Goal: Subscribe to service/newsletter

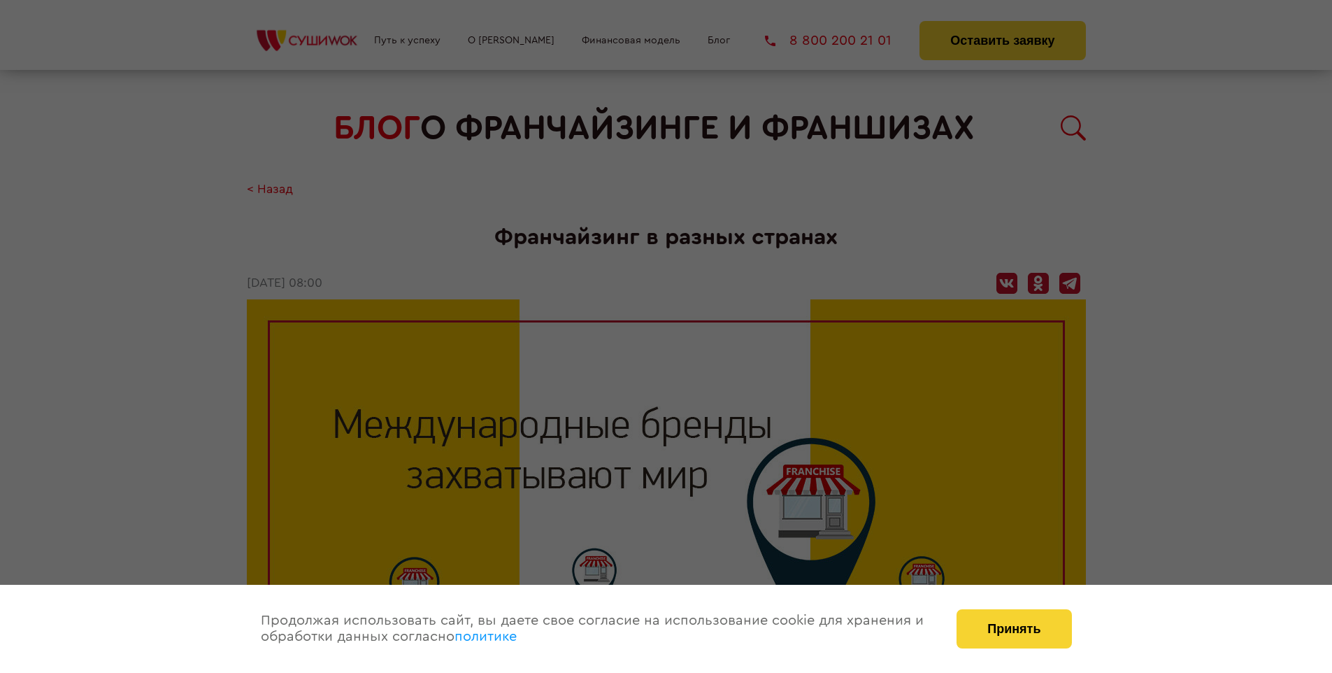
scroll to position [2095, 0]
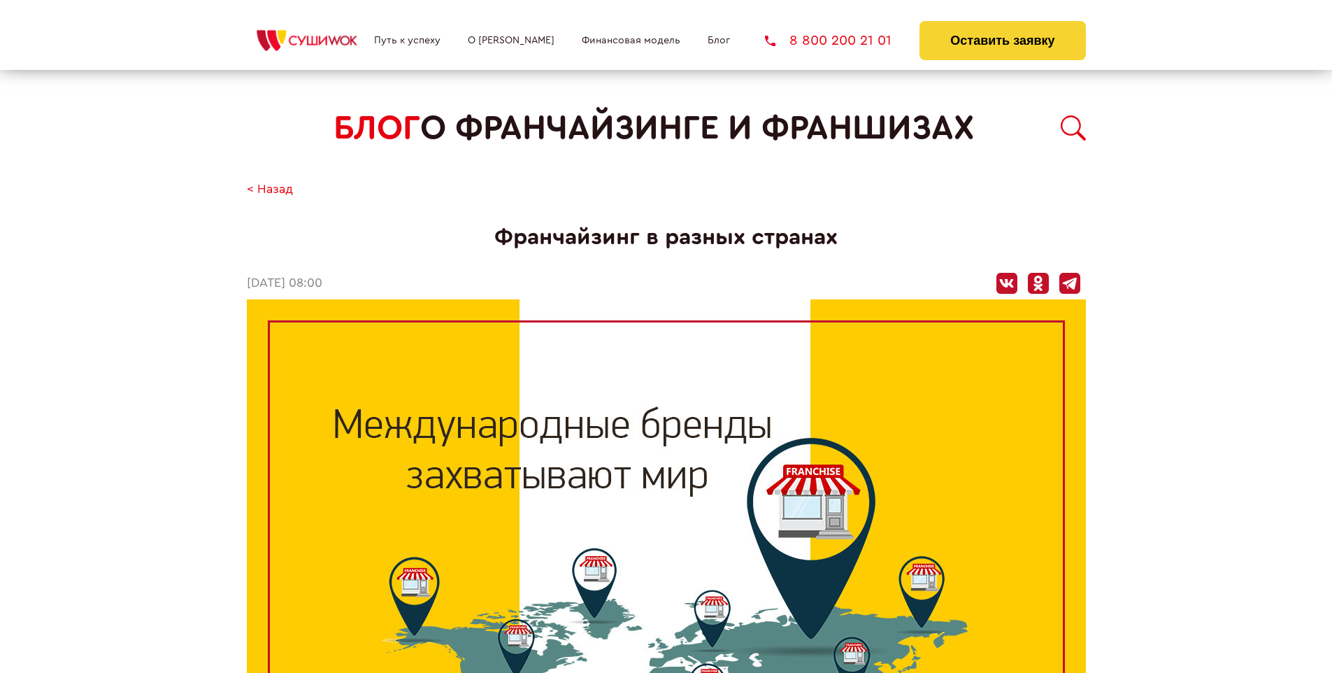
scroll to position [827, 0]
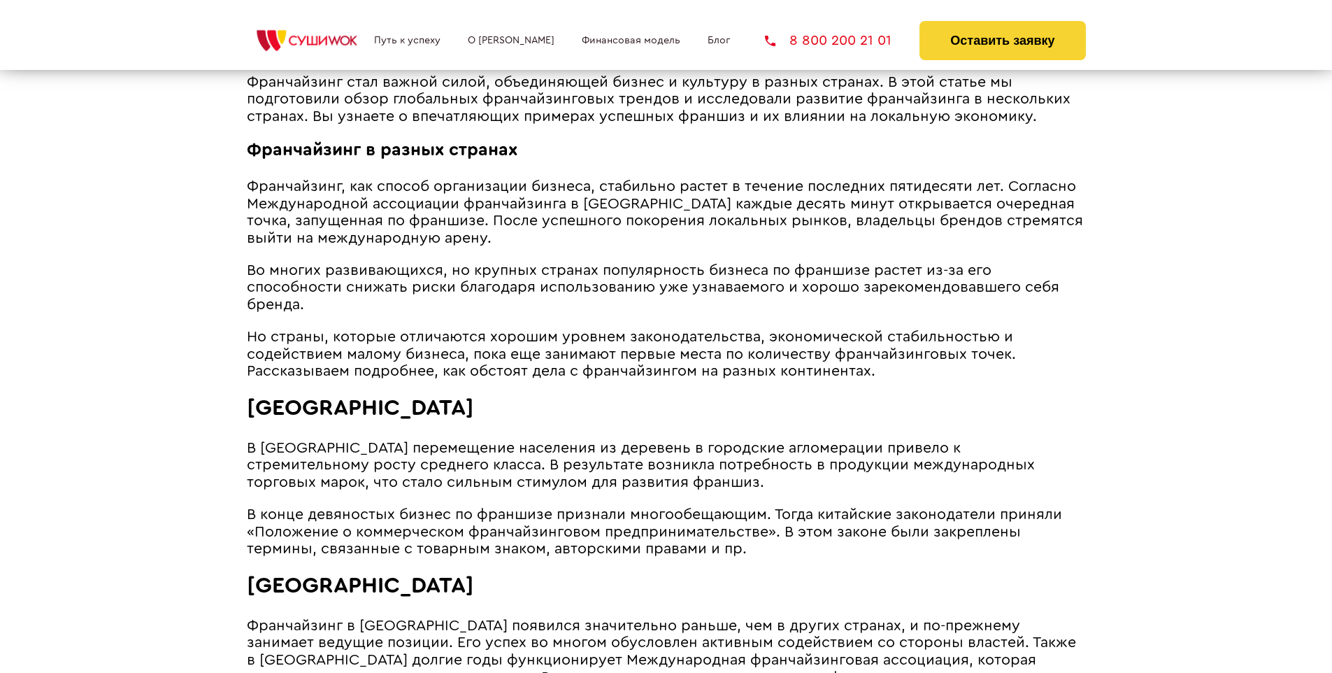
click at [628, 329] on span "Но страны, которые отличаются хорошим уровнем законодательства, экономической с…" at bounding box center [631, 353] width 769 height 49
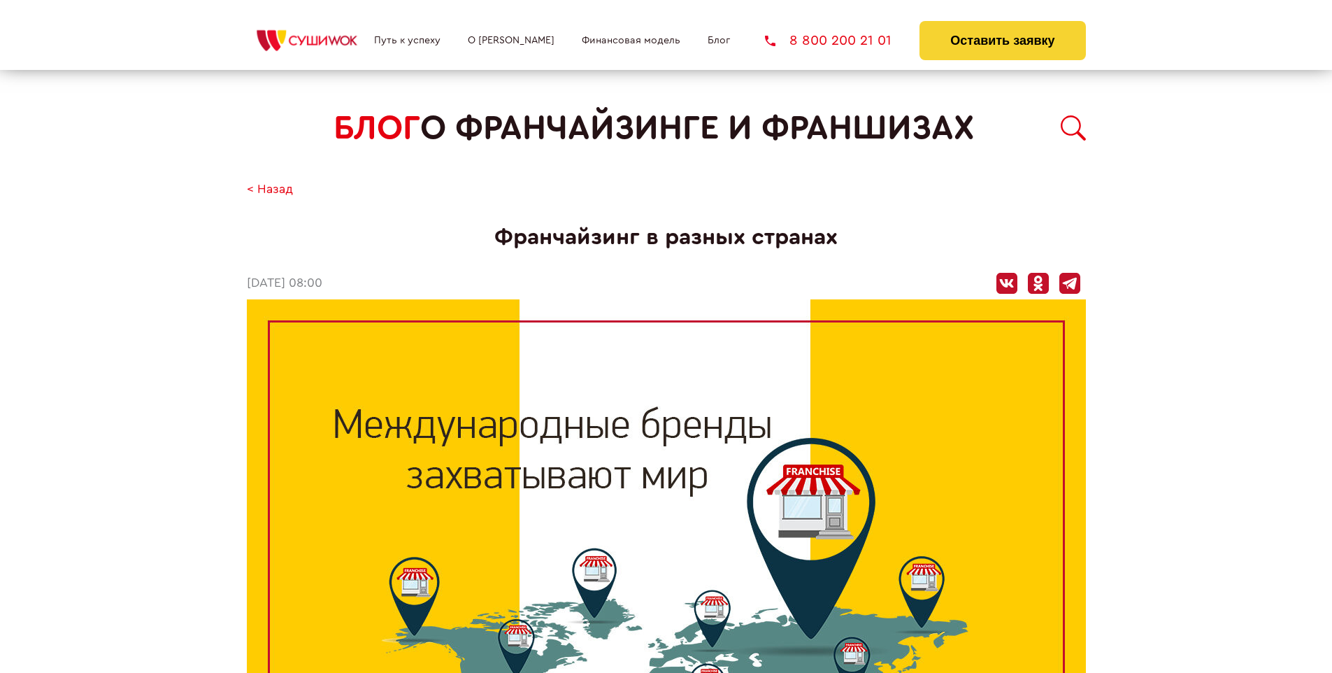
scroll to position [2095, 0]
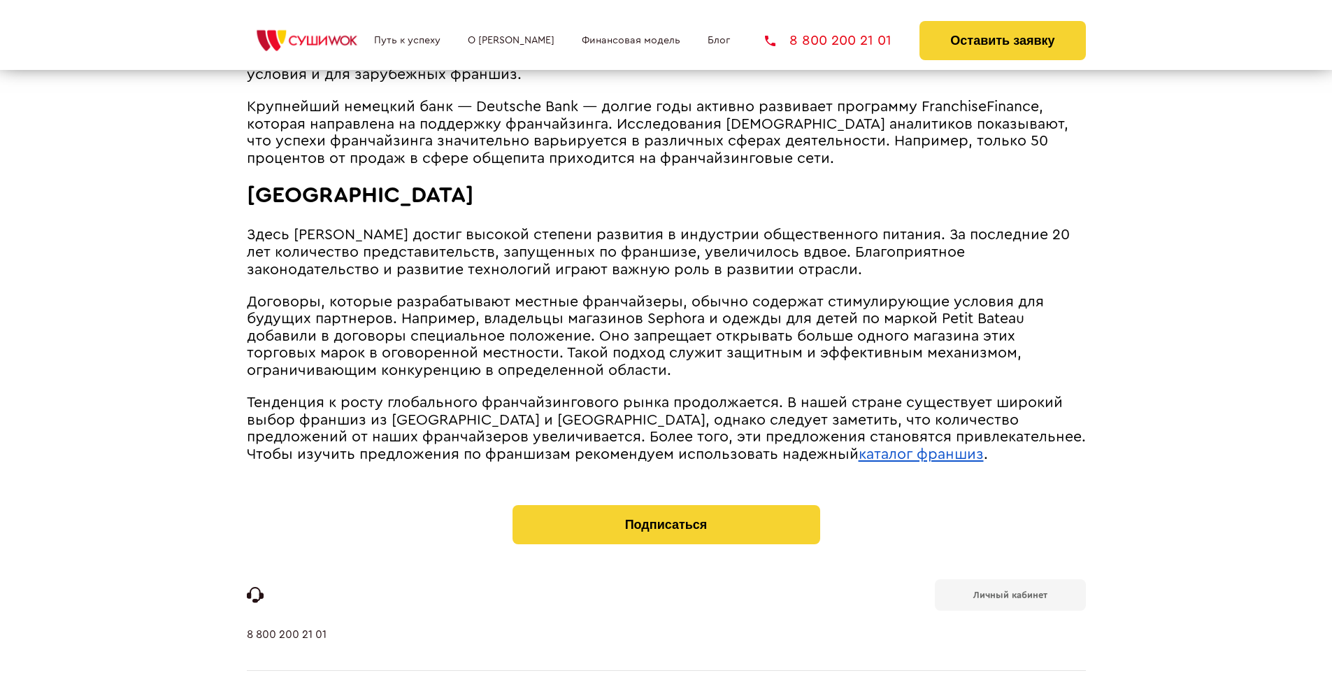
click at [1010, 590] on b "Личный кабинет" at bounding box center [1011, 594] width 74 height 9
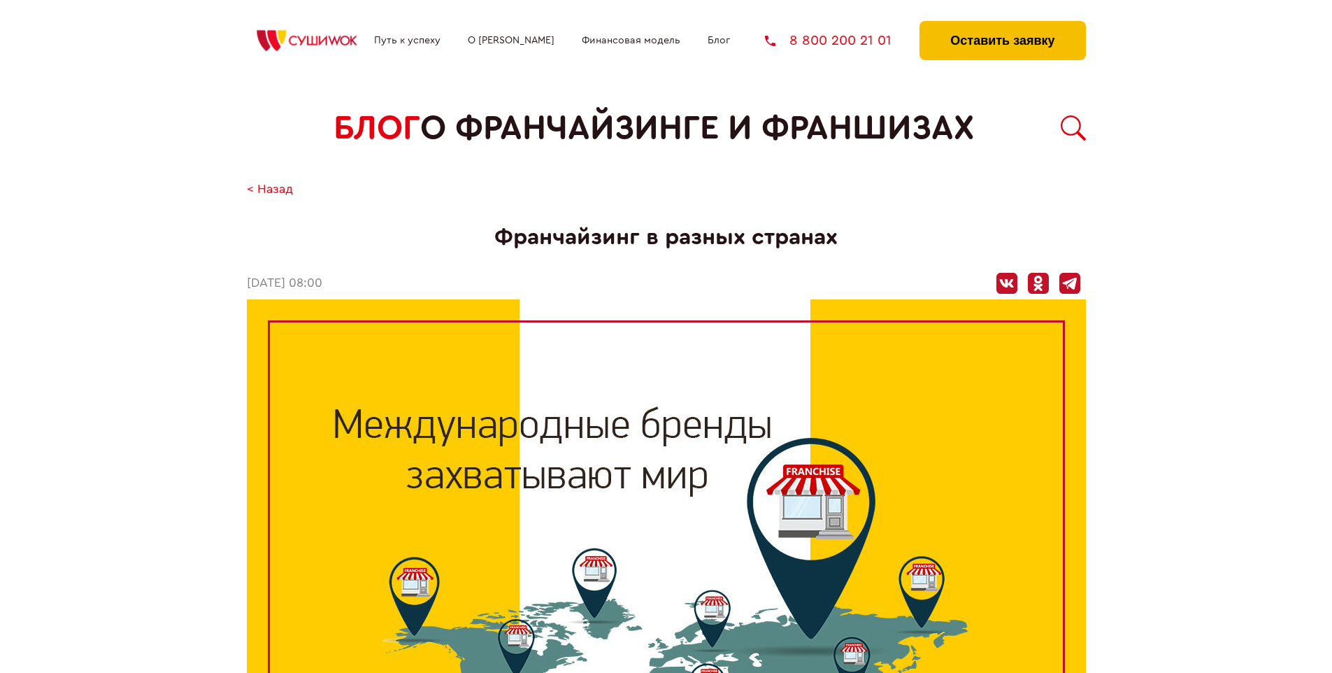
click at [1002, 24] on button "Оставить заявку" at bounding box center [1003, 40] width 166 height 39
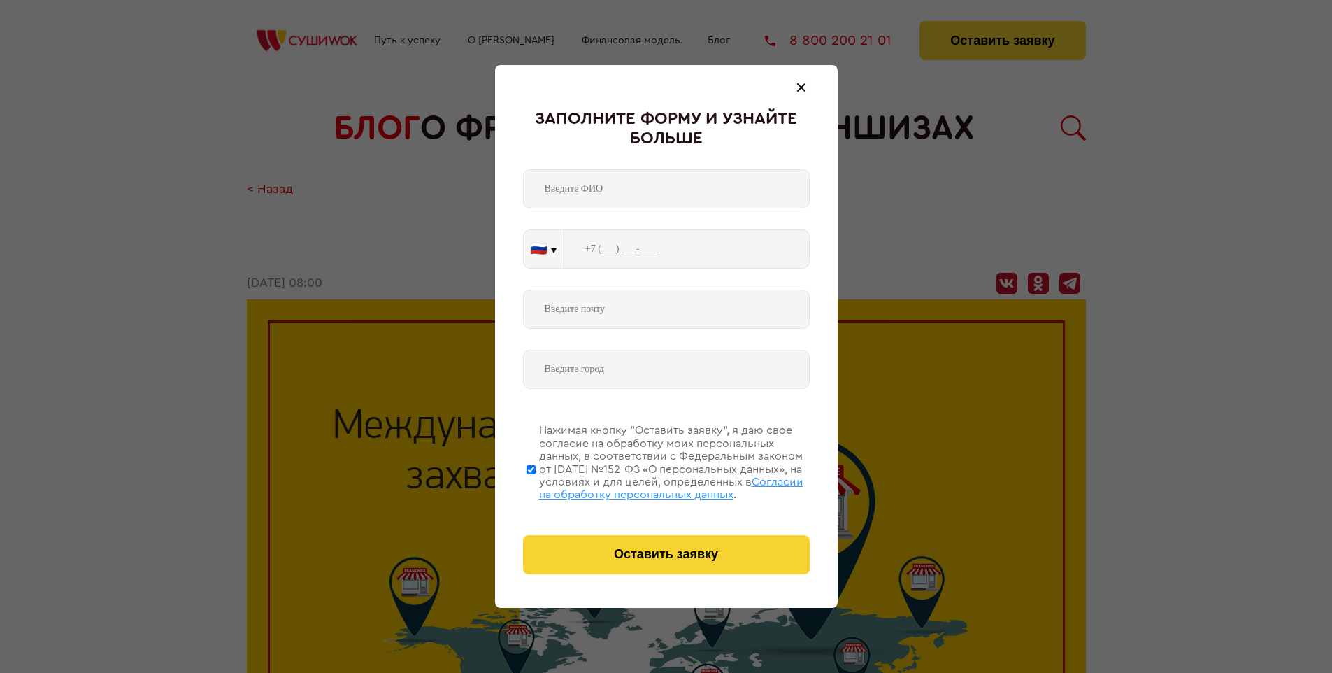
click at [648, 486] on span "Согласии на обработку персональных данных" at bounding box center [671, 488] width 264 height 24
click at [536, 486] on input "Нажимая кнопку “Оставить заявку”, я даю свое согласие на обработку моих персона…" at bounding box center [531, 469] width 9 height 112
checkbox input "false"
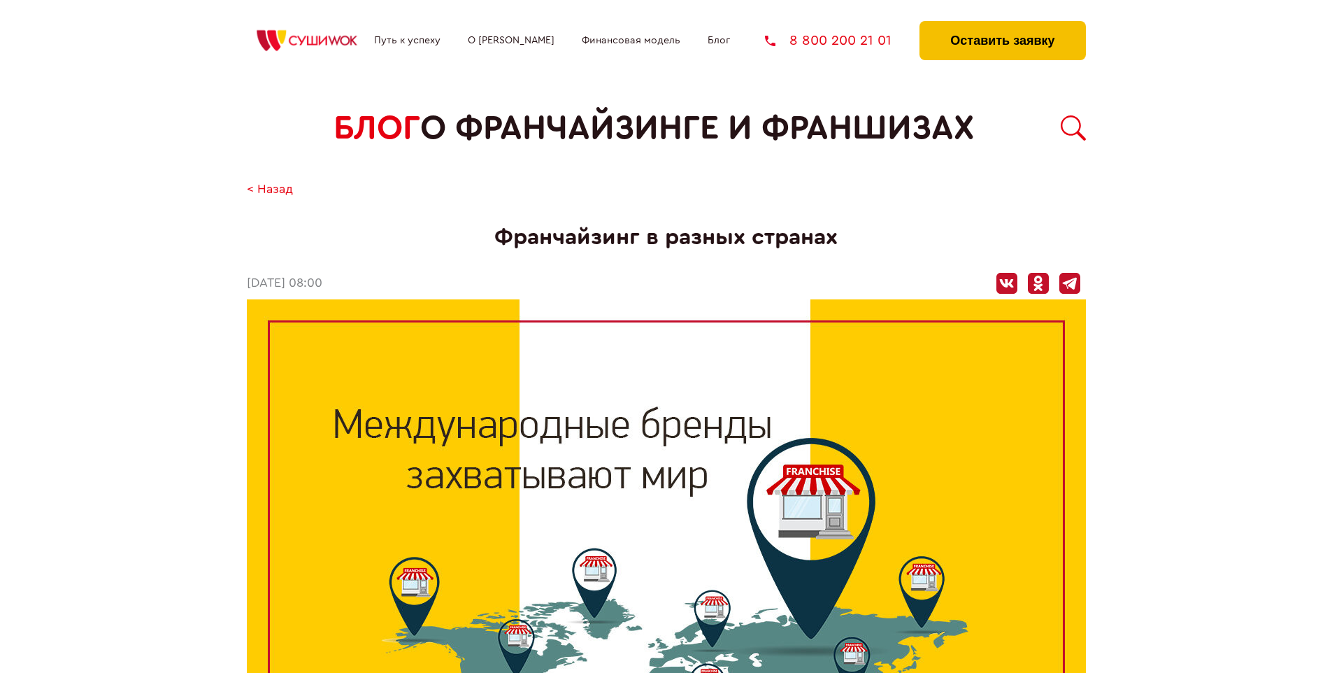
click at [1002, 24] on button "Оставить заявку" at bounding box center [1003, 40] width 166 height 39
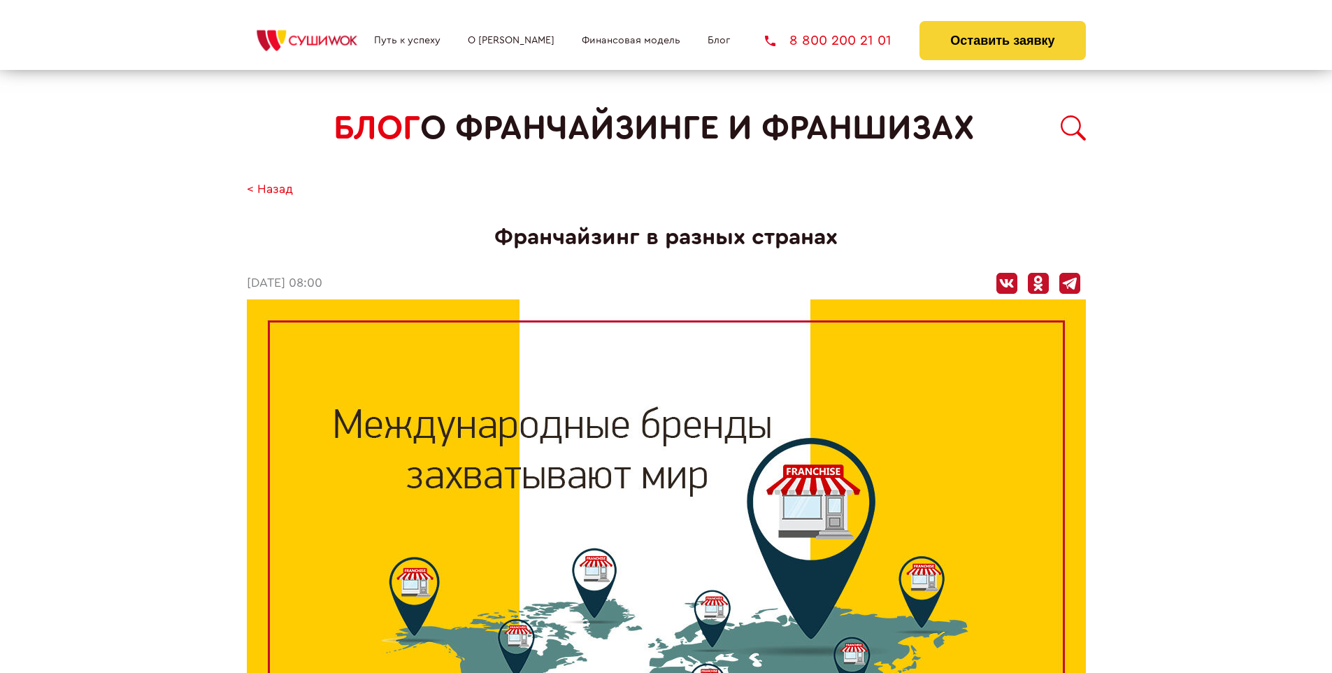
scroll to position [2095, 0]
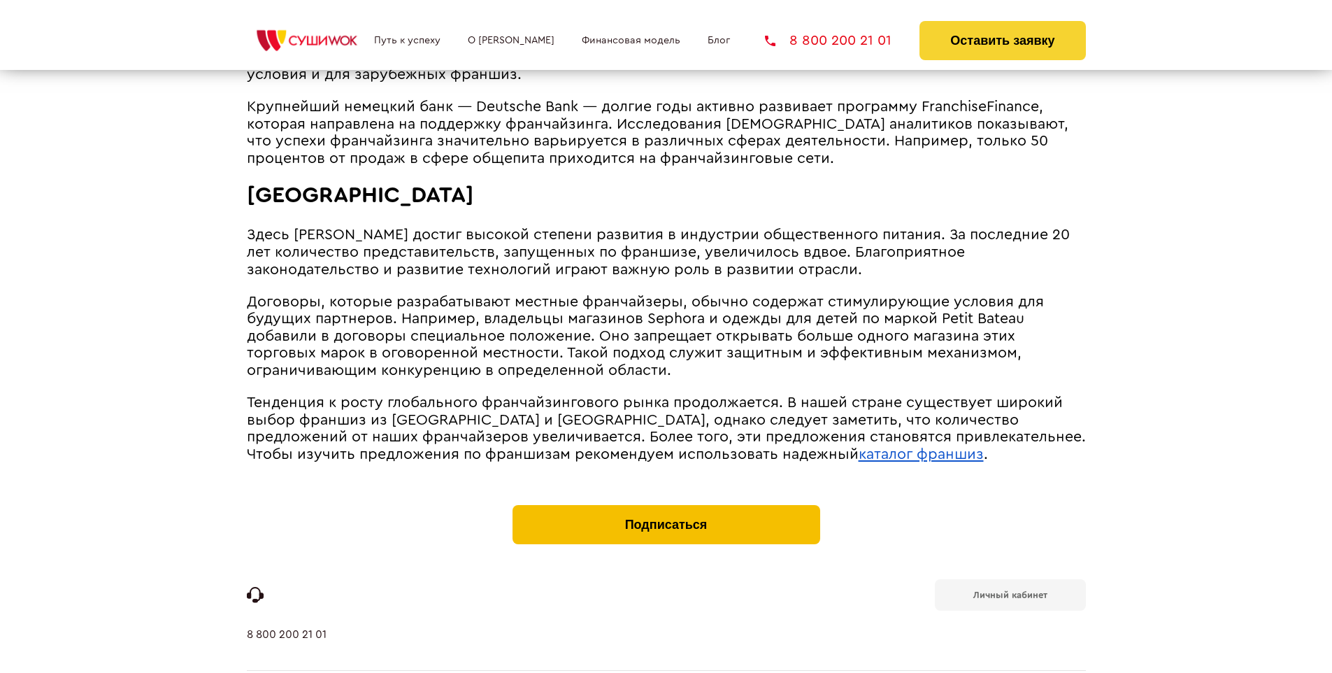
click at [666, 505] on button "Подписаться" at bounding box center [667, 524] width 308 height 39
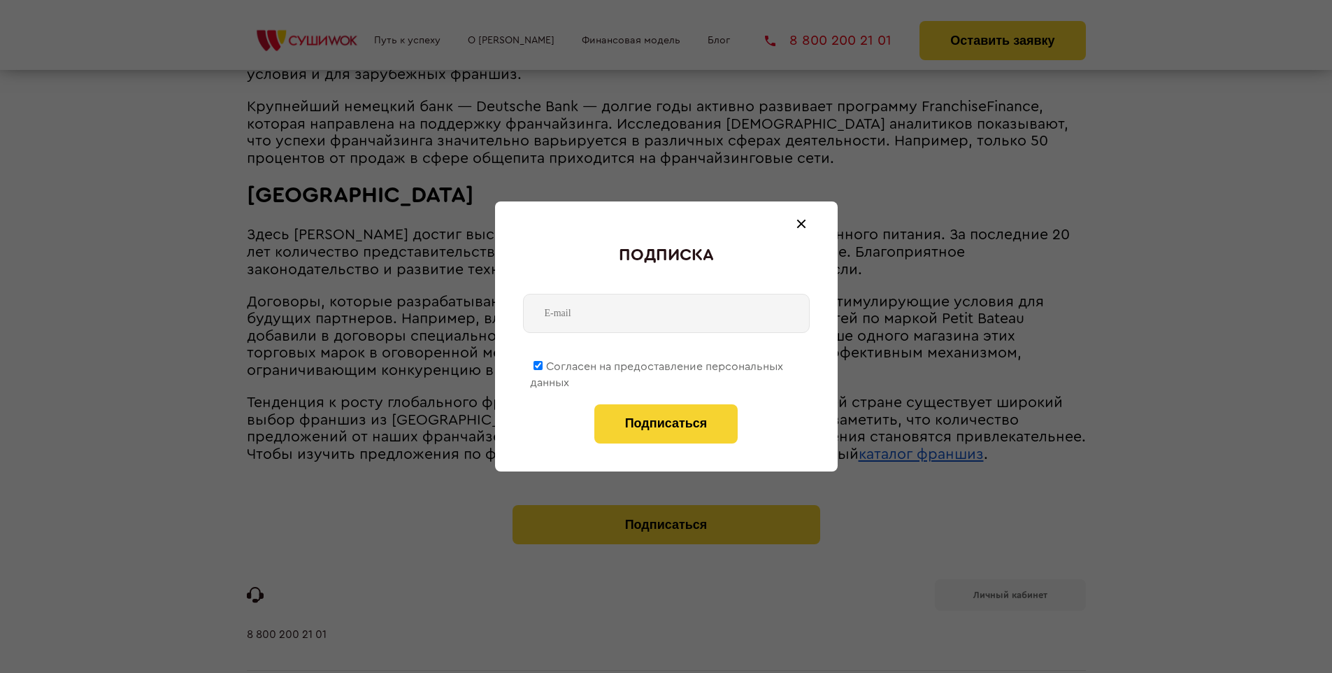
click at [657, 364] on span "Согласен на предоставление персональных данных" at bounding box center [656, 374] width 253 height 27
click at [543, 364] on input "Согласен на предоставление персональных данных" at bounding box center [538, 365] width 9 height 9
checkbox input "false"
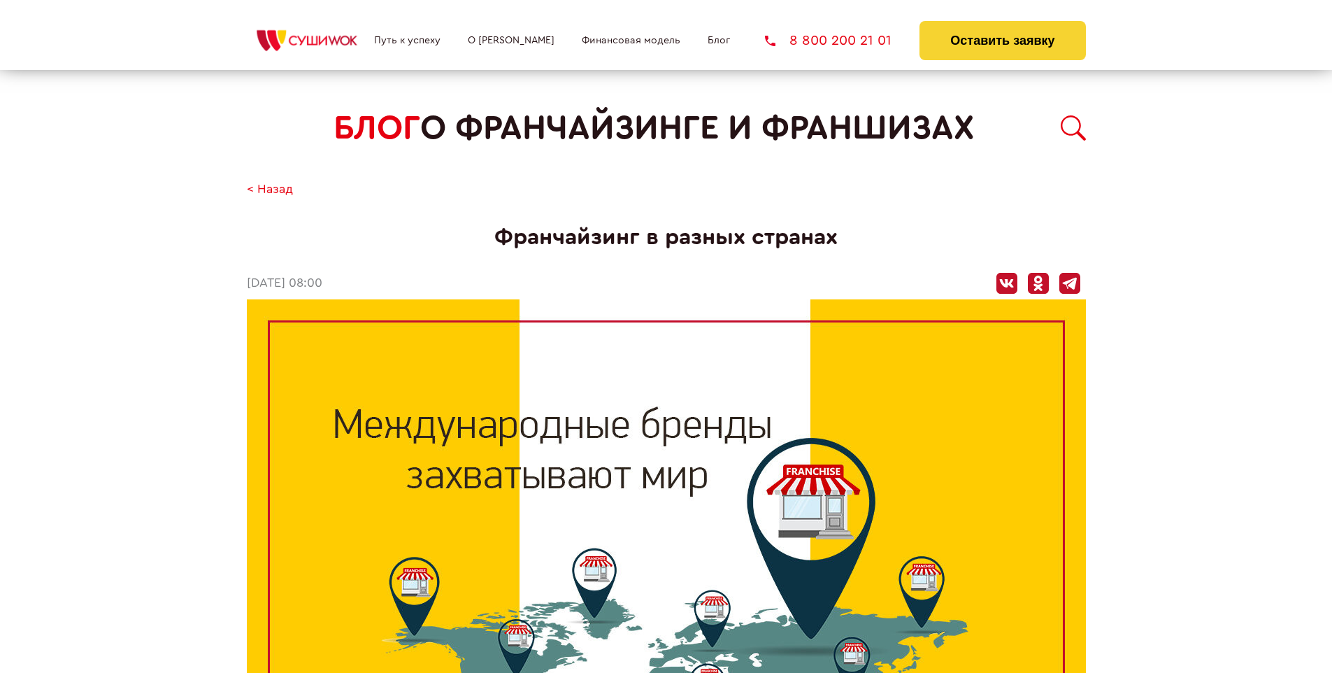
scroll to position [2095, 0]
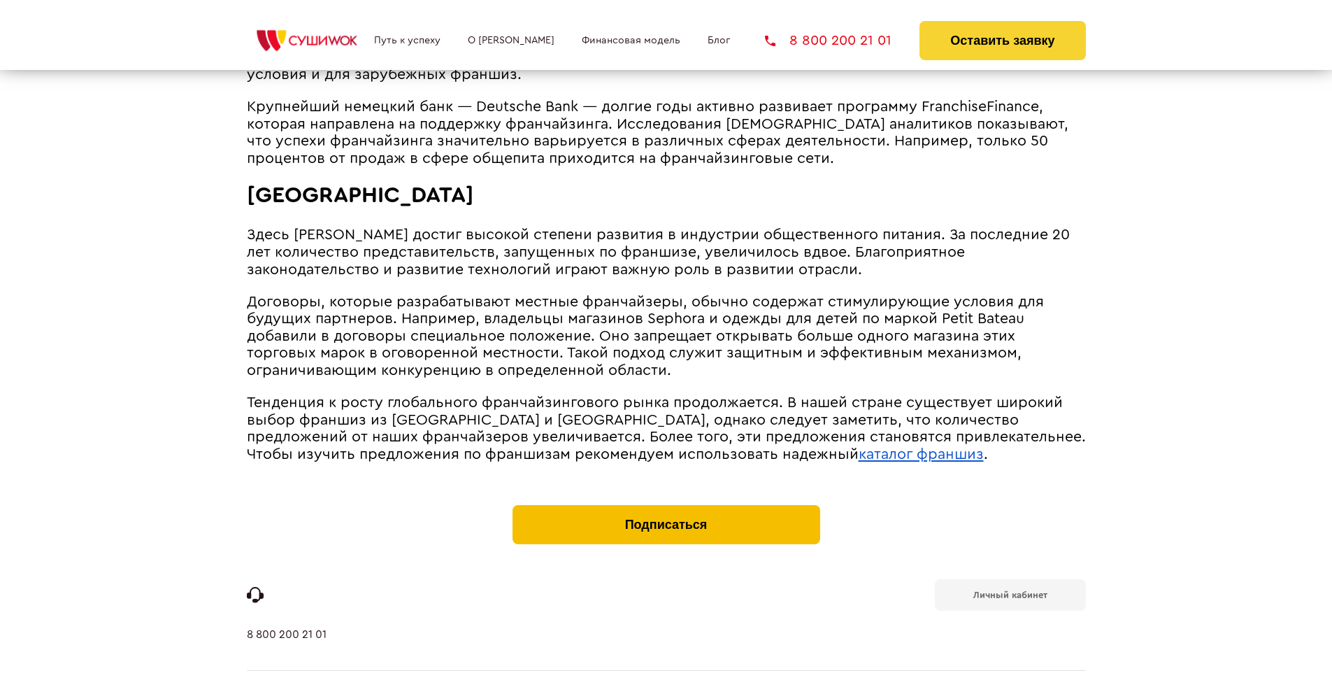
click at [666, 505] on button "Подписаться" at bounding box center [667, 524] width 308 height 39
